Goal: Information Seeking & Learning: Learn about a topic

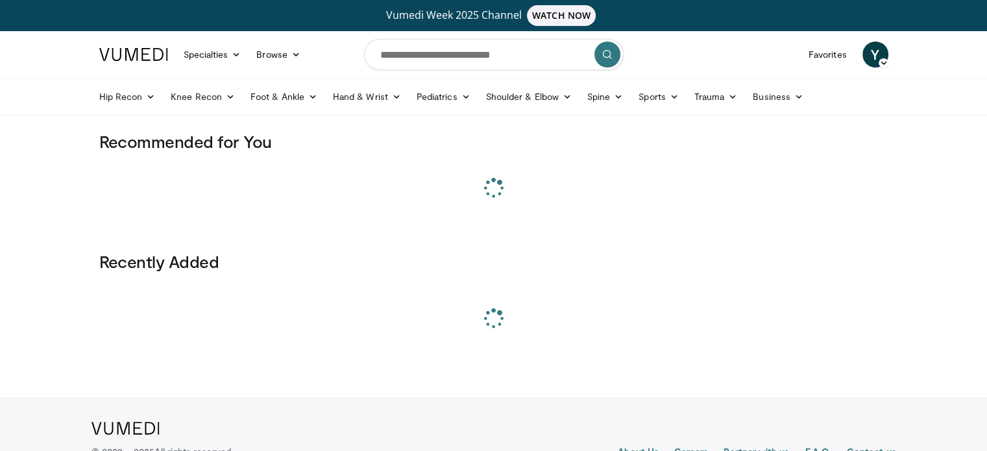
scroll to position [401, 0]
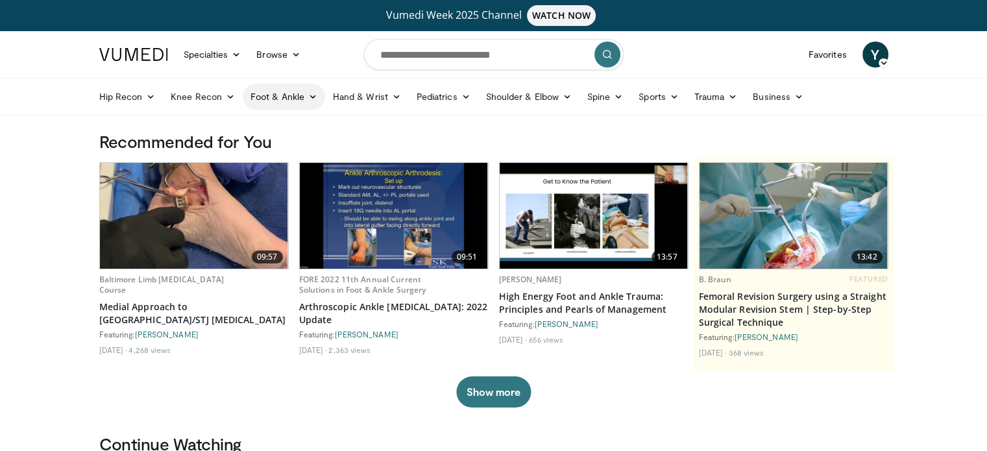
click at [301, 99] on link "Foot & Ankle" at bounding box center [284, 97] width 82 height 26
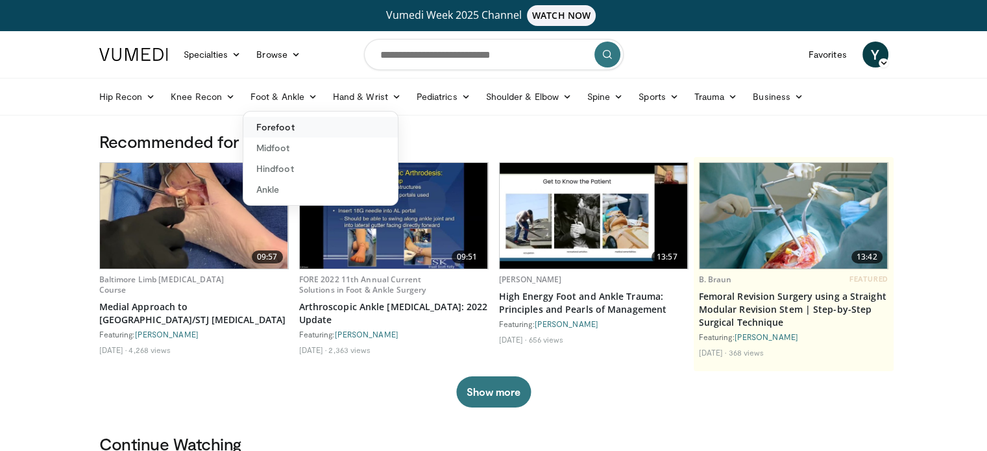
click at [309, 130] on link "Forefoot" at bounding box center [320, 127] width 154 height 21
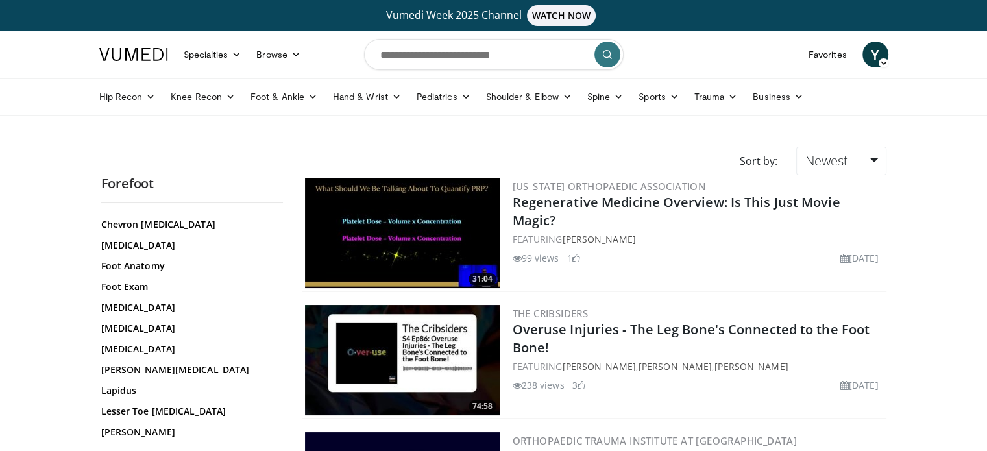
scroll to position [195, 0]
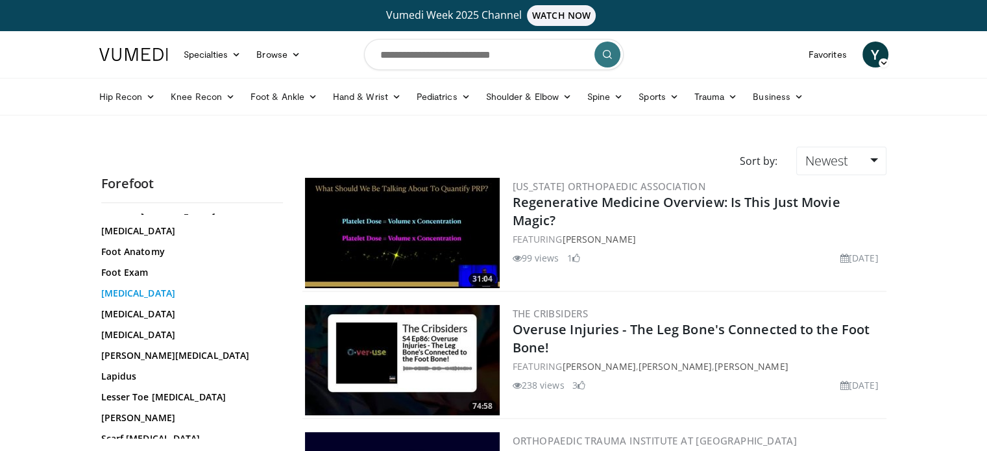
click at [156, 293] on link "[MEDICAL_DATA]" at bounding box center [188, 293] width 175 height 13
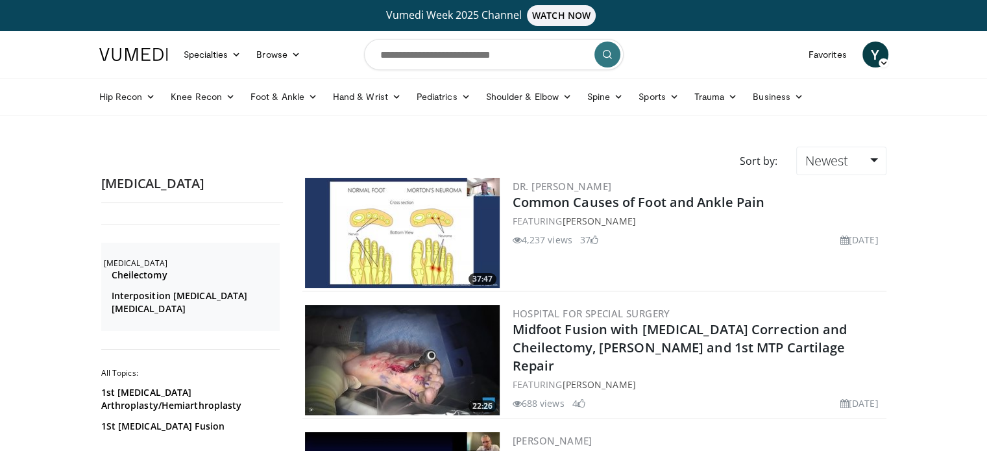
click at [402, 247] on img at bounding box center [402, 233] width 195 height 110
click at [296, 101] on link "Foot & Ankle" at bounding box center [284, 97] width 82 height 26
click at [274, 186] on link "Ankle" at bounding box center [320, 189] width 154 height 21
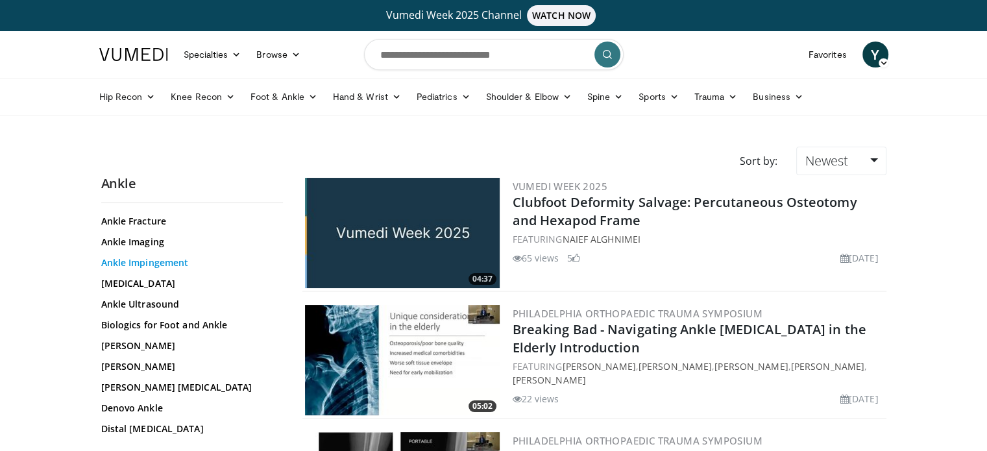
scroll to position [195, 0]
click at [157, 257] on link "Ankle Impingement" at bounding box center [188, 259] width 175 height 13
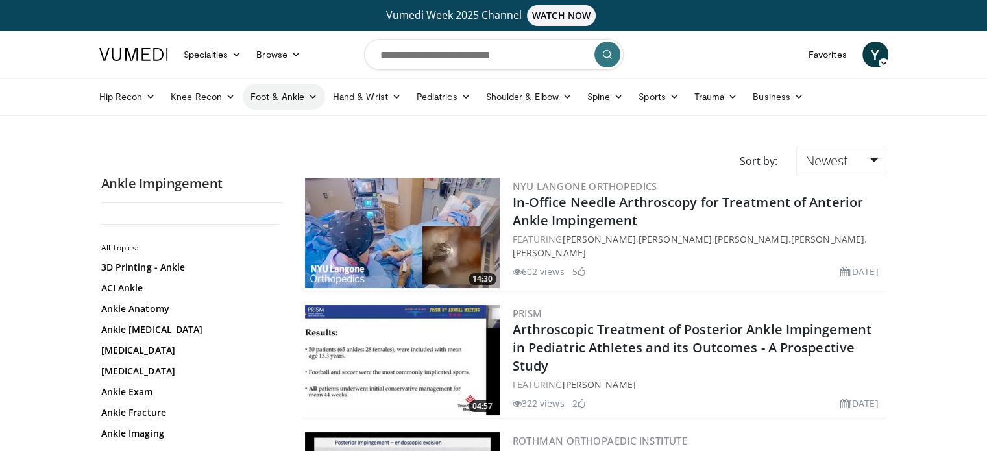
click at [308, 94] on icon at bounding box center [312, 96] width 9 height 9
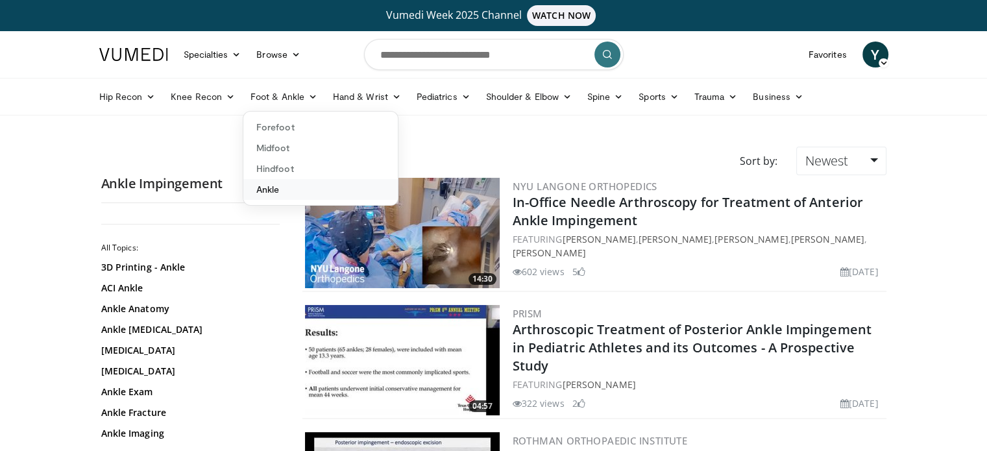
click at [279, 186] on link "Ankle" at bounding box center [320, 189] width 154 height 21
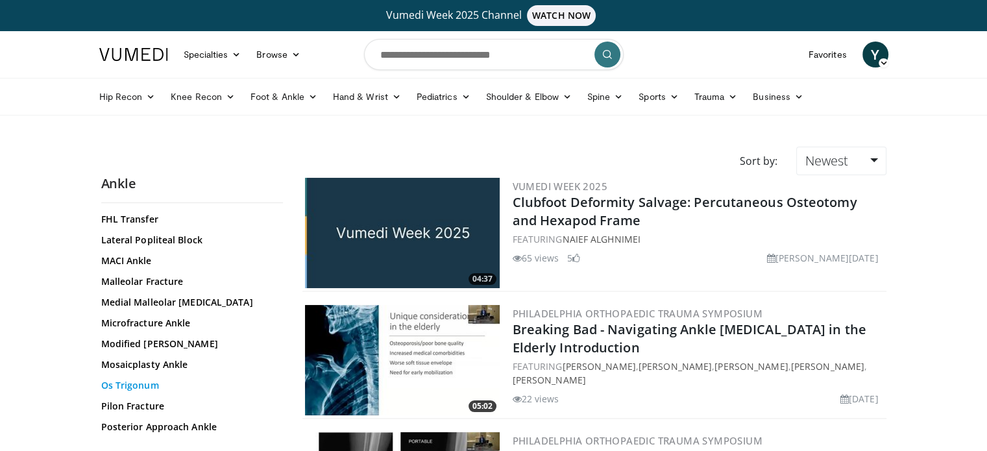
scroll to position [454, 0]
click at [164, 318] on link "Microfracture Ankle" at bounding box center [188, 324] width 175 height 13
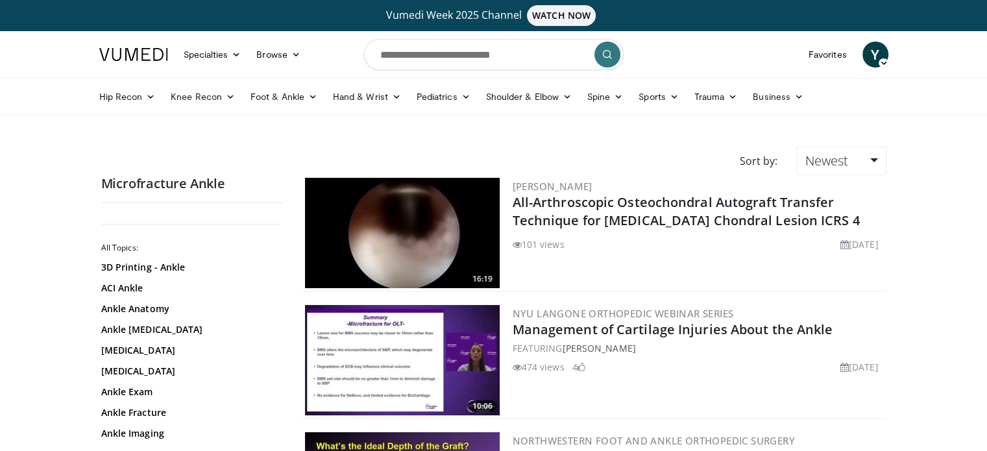
scroll to position [401, 0]
